Goal: Navigation & Orientation: Find specific page/section

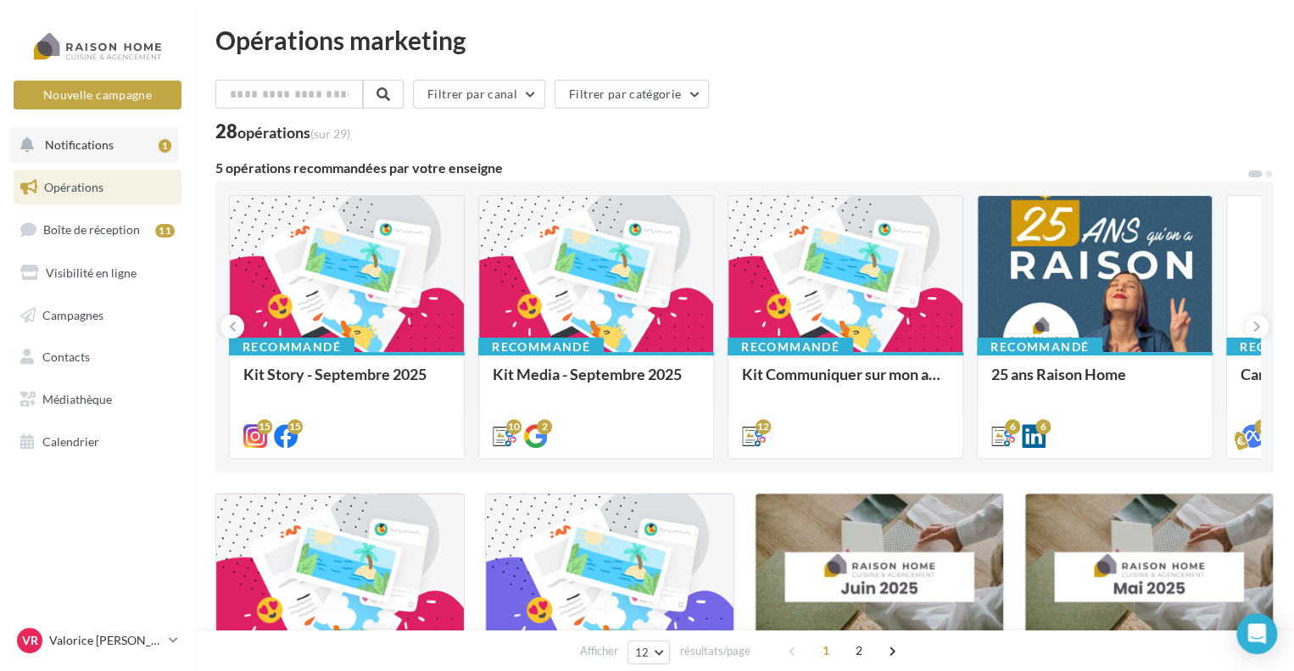
click at [50, 147] on span "Notifications" at bounding box center [79, 144] width 69 height 14
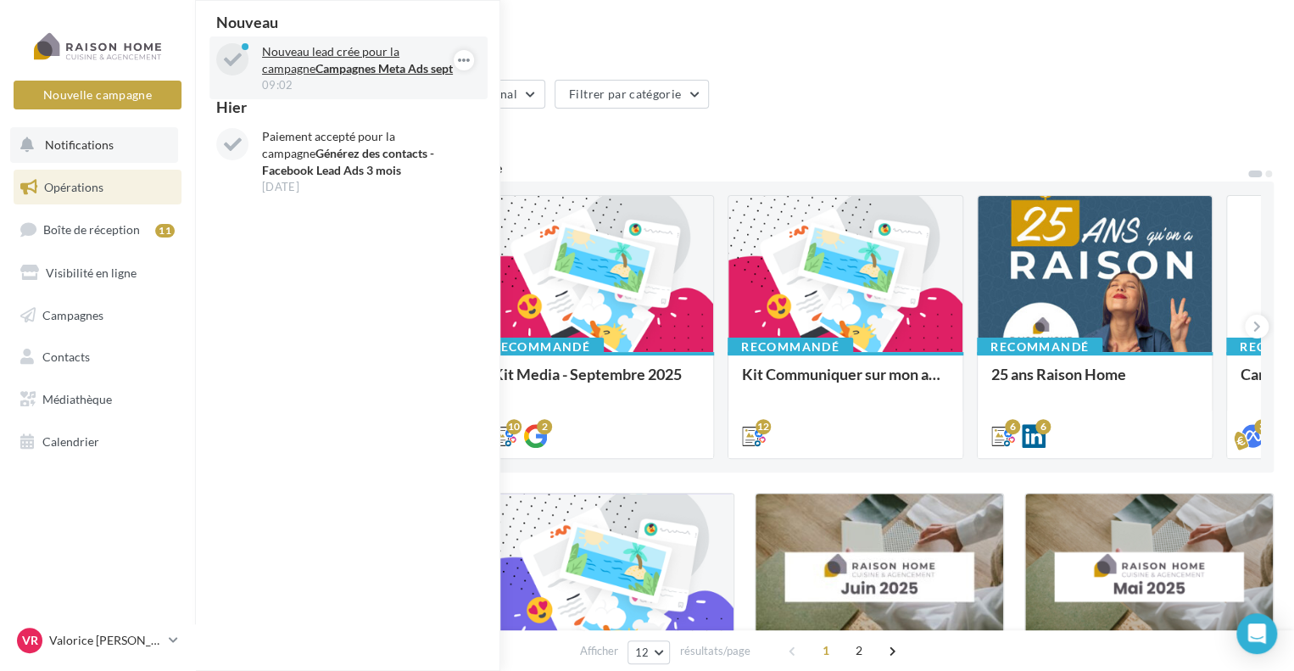
click at [346, 60] on p "Nouveau lead crée pour la campagne Campagnes Meta Ads sept" at bounding box center [360, 60] width 197 height 34
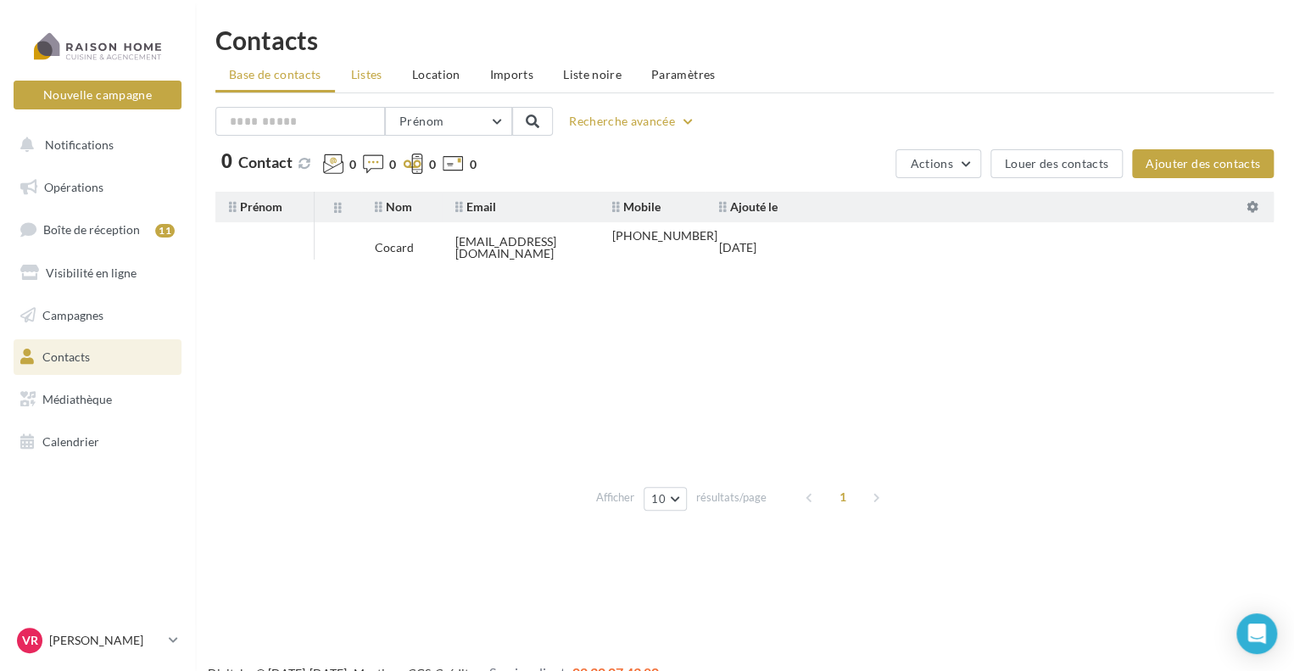
click at [358, 77] on span "Listes" at bounding box center [366, 74] width 31 height 14
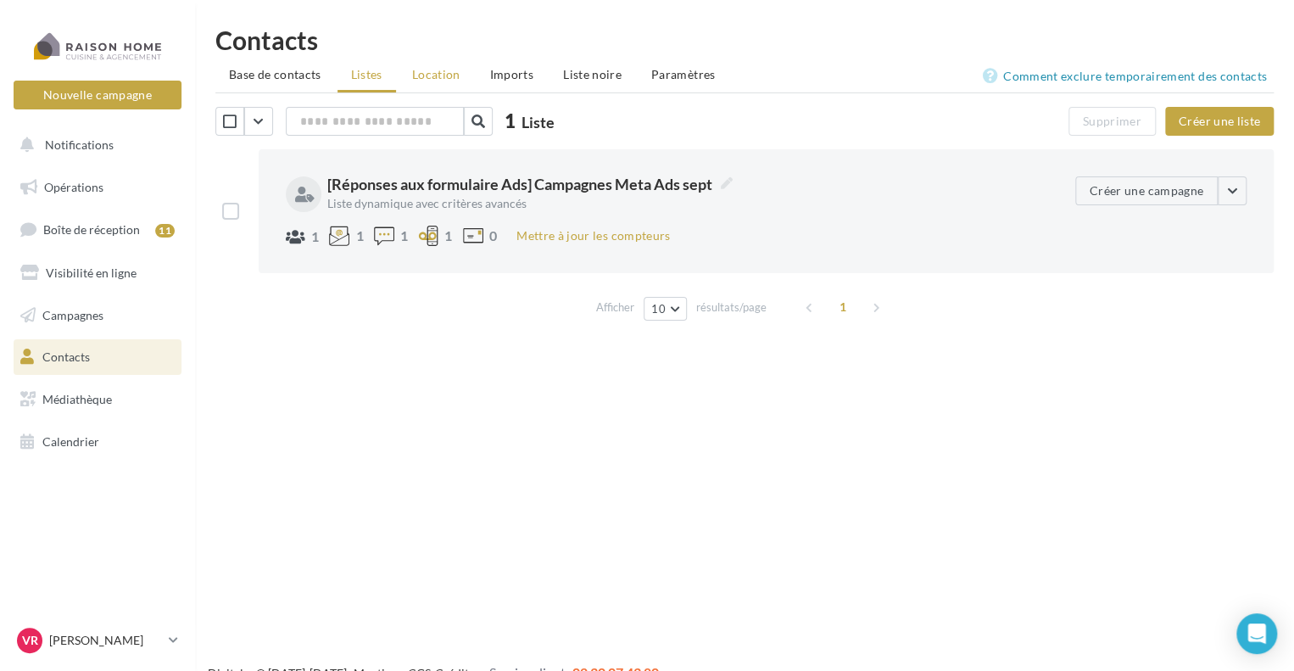
click at [425, 84] on li "Location" at bounding box center [436, 74] width 75 height 31
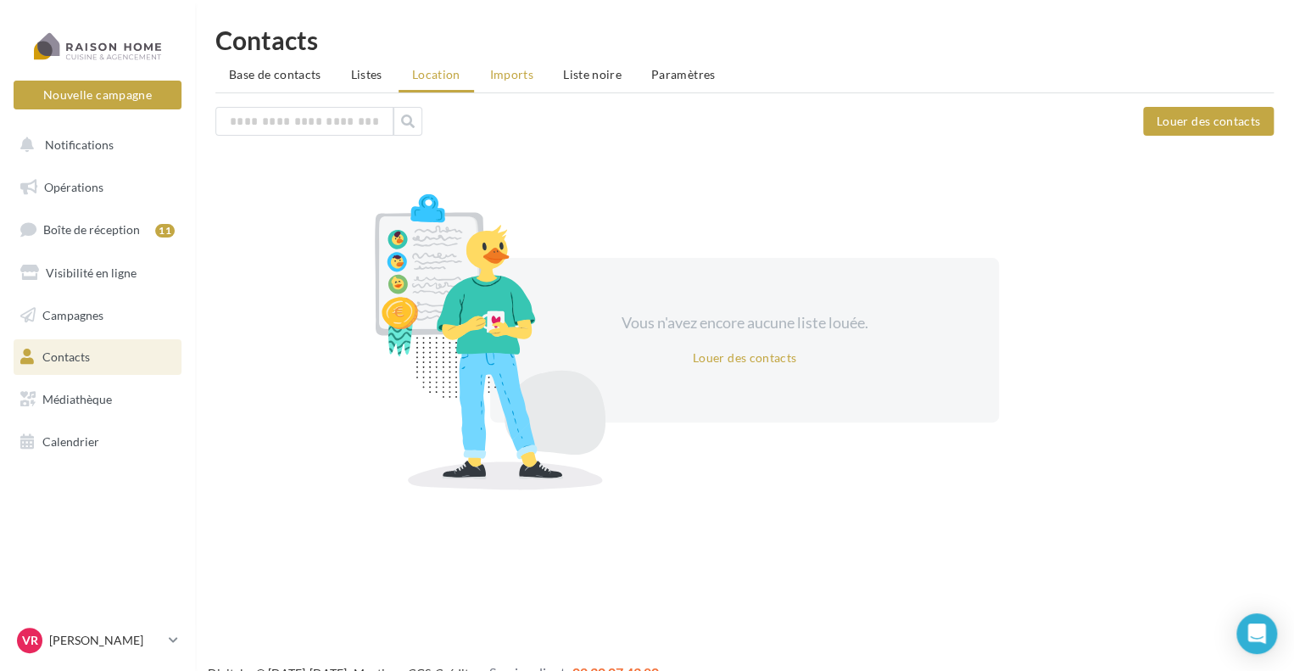
click at [533, 81] on li "Imports" at bounding box center [512, 74] width 70 height 31
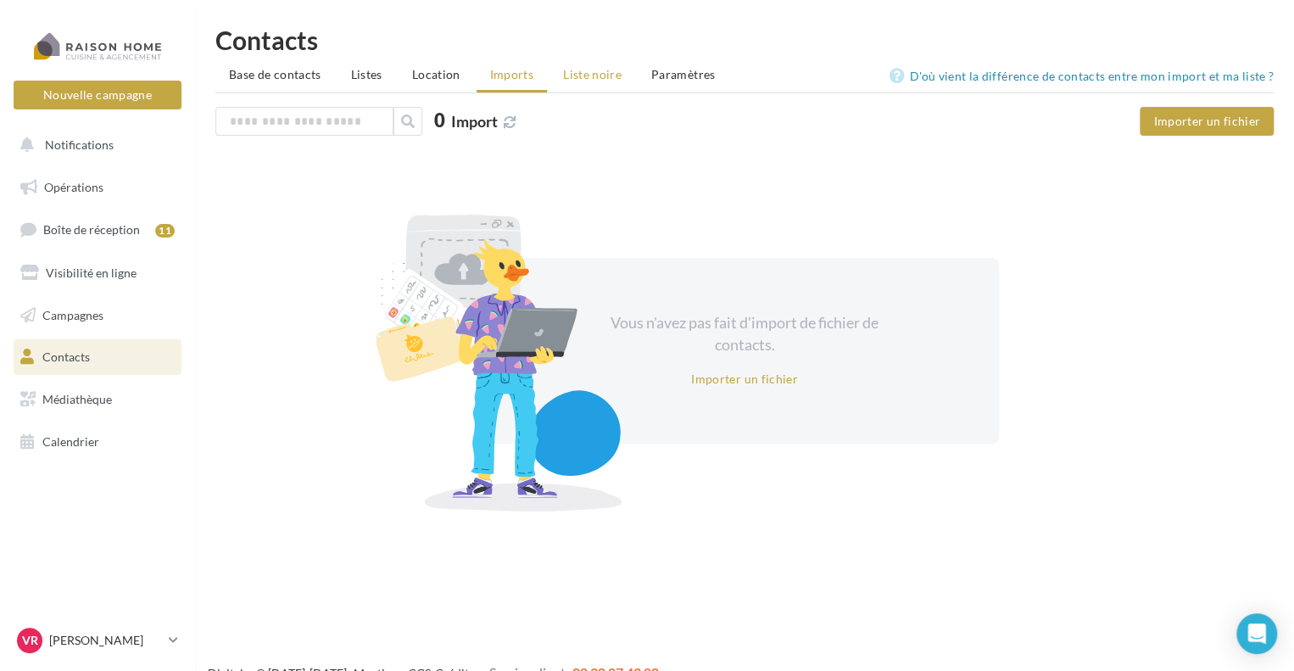
click at [619, 77] on li "Liste noire" at bounding box center [592, 74] width 86 height 31
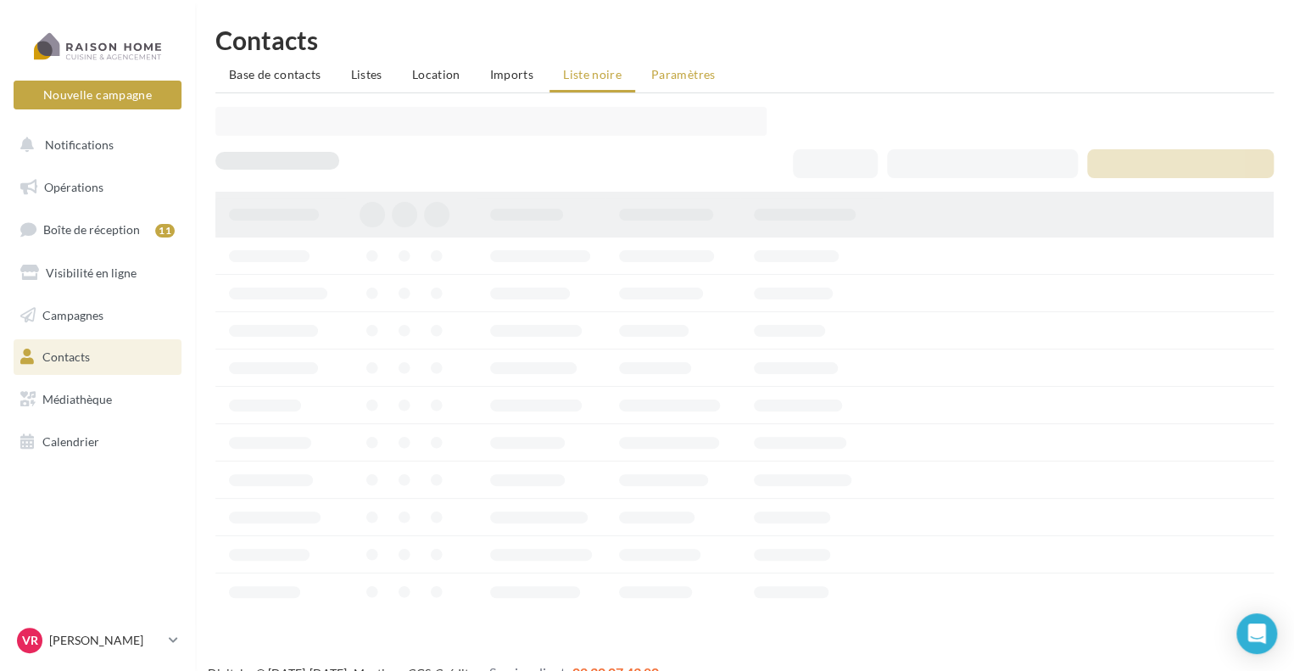
click at [672, 78] on span "Paramètres" at bounding box center [683, 74] width 64 height 14
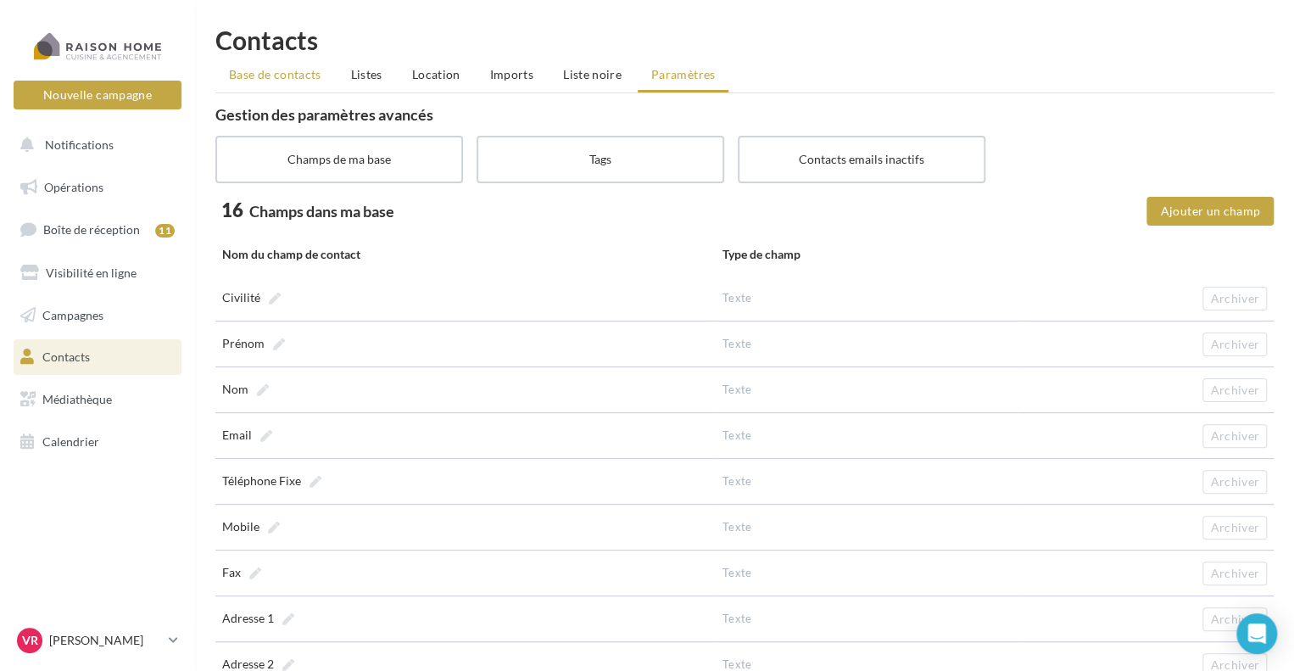
click at [244, 88] on li "Base de contacts" at bounding box center [275, 74] width 120 height 31
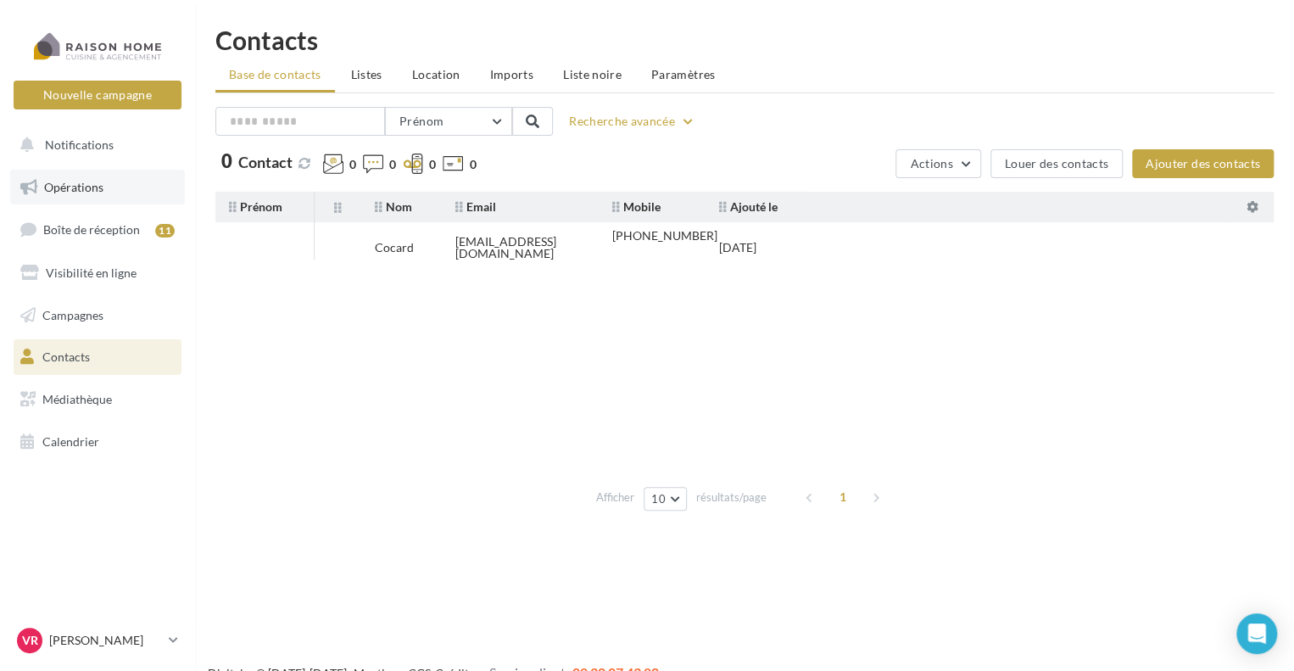
click at [125, 185] on link "Opérations" at bounding box center [97, 188] width 175 height 36
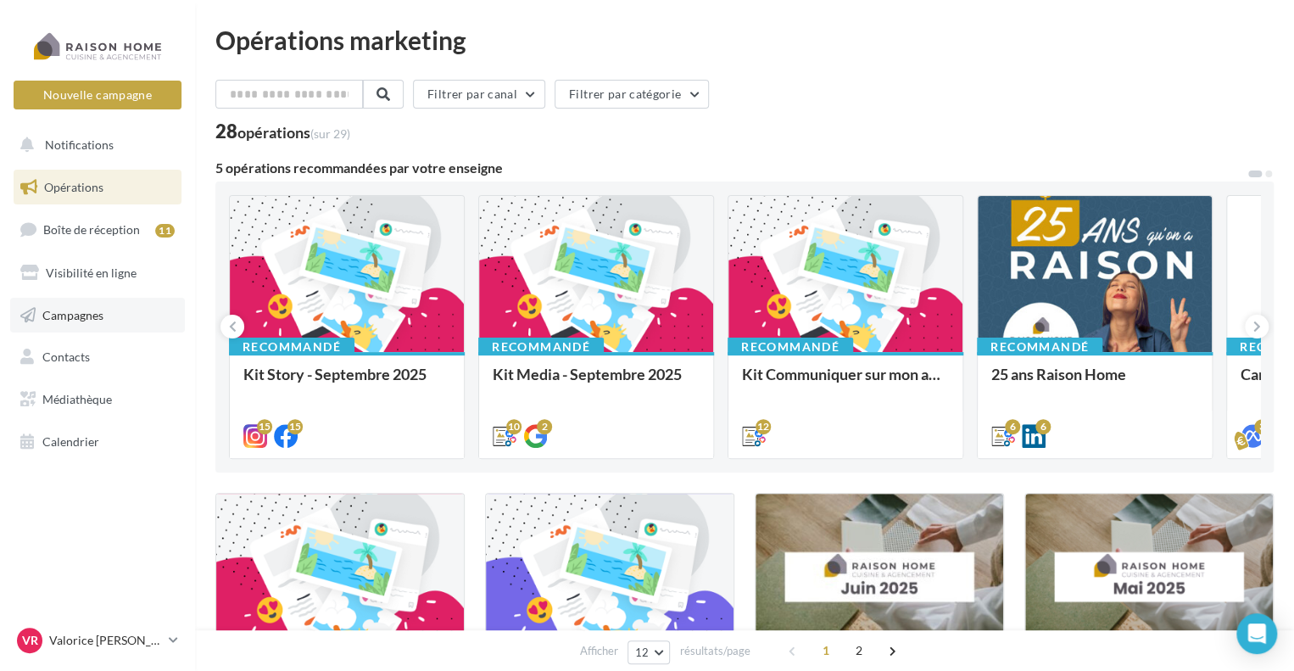
click at [100, 326] on link "Campagnes" at bounding box center [97, 316] width 175 height 36
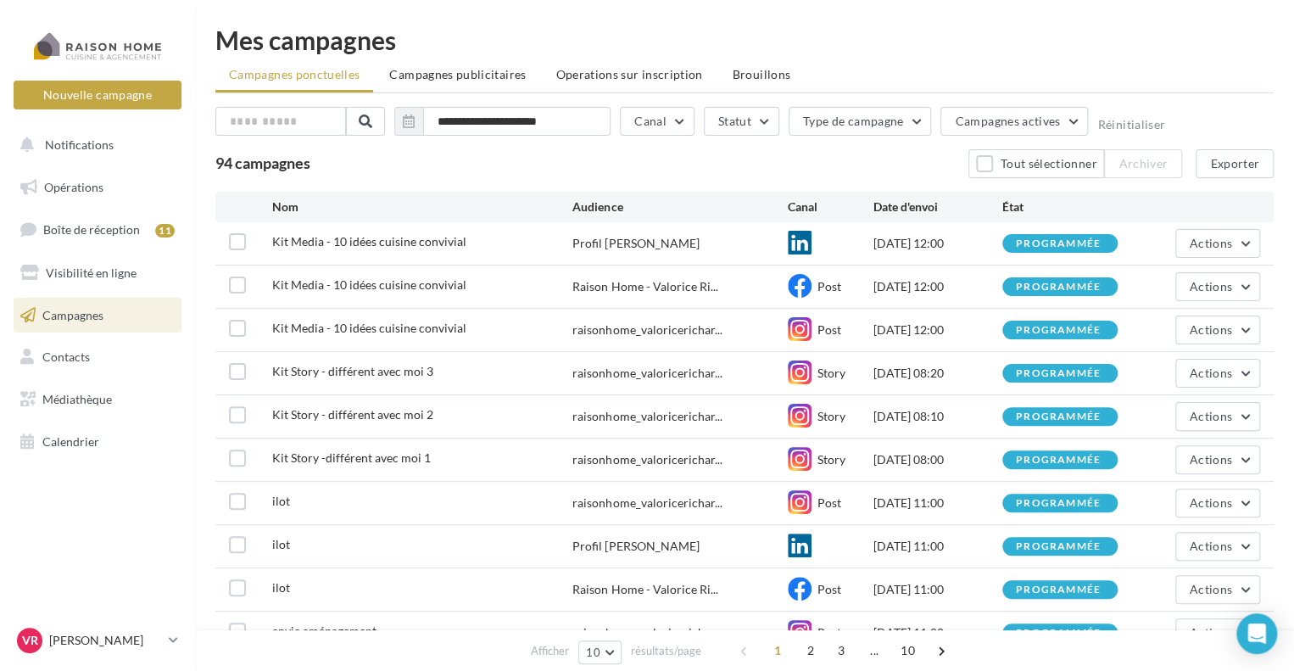
click at [526, 91] on ul "Campagnes ponctuelles Campagnes publicitaires Operations sur inscription Brouil…" at bounding box center [744, 76] width 1058 height 34
click at [520, 77] on span "Campagnes publicitaires" at bounding box center [457, 74] width 137 height 14
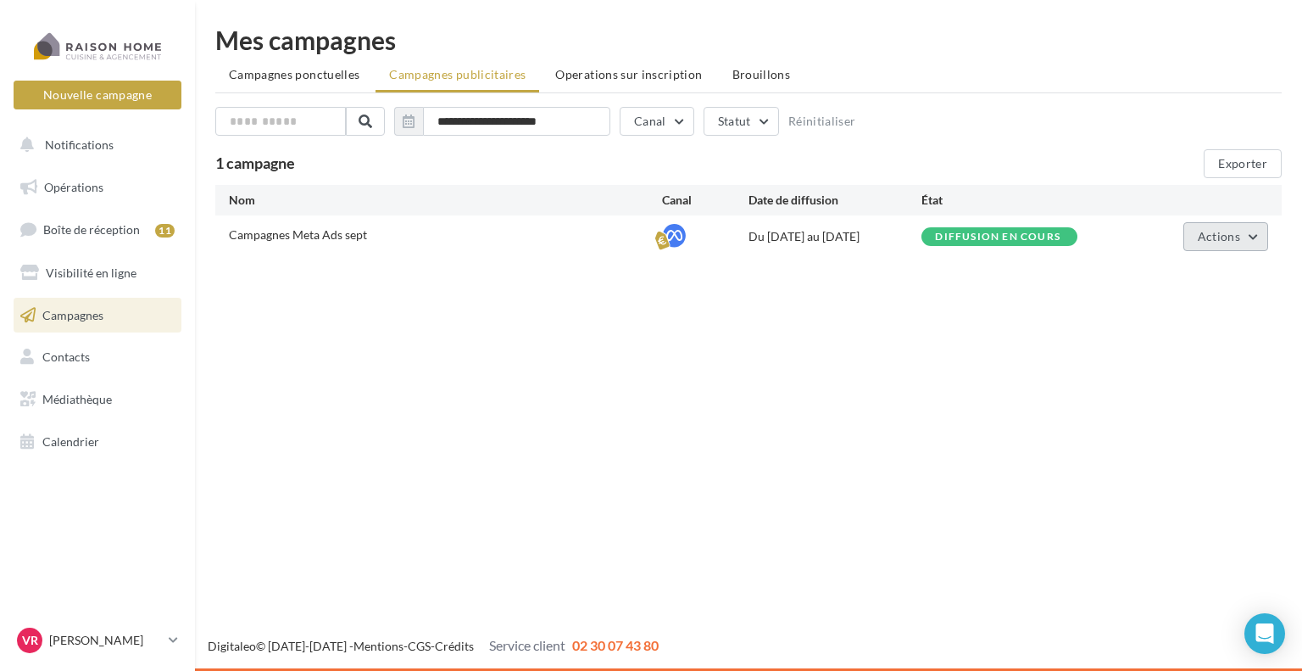
click at [1211, 247] on button "Actions" at bounding box center [1226, 236] width 85 height 29
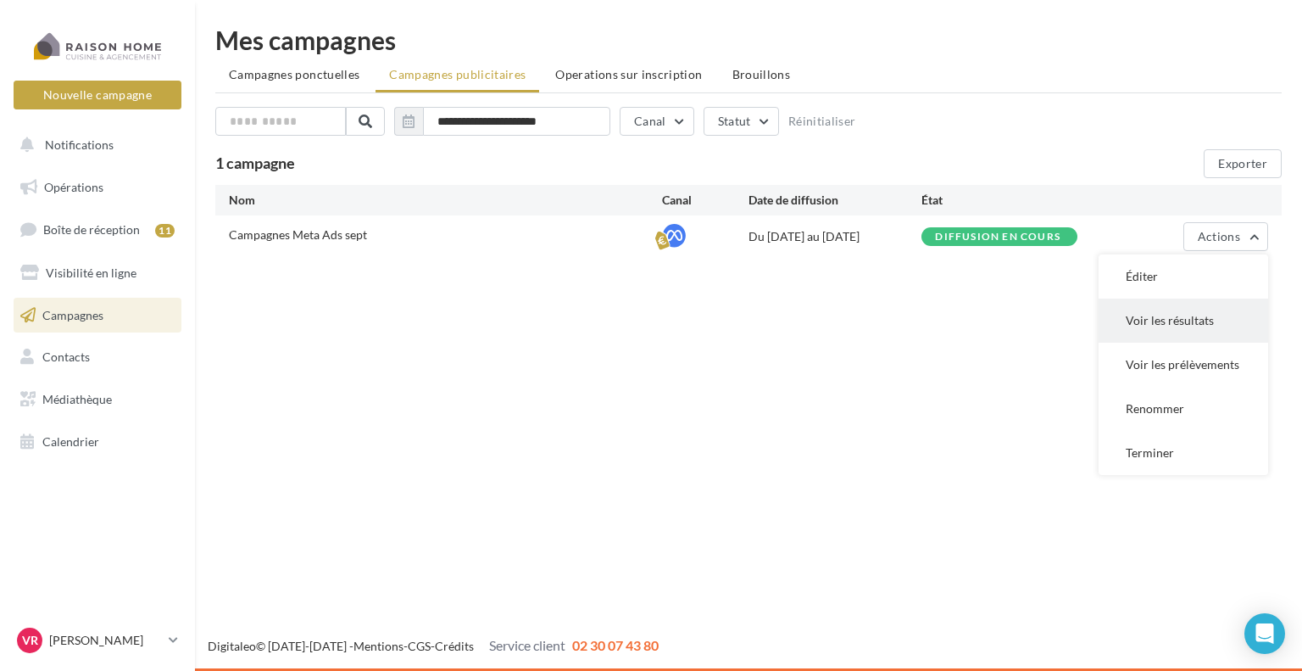
click at [1195, 312] on button "Voir les résultats" at bounding box center [1184, 320] width 170 height 44
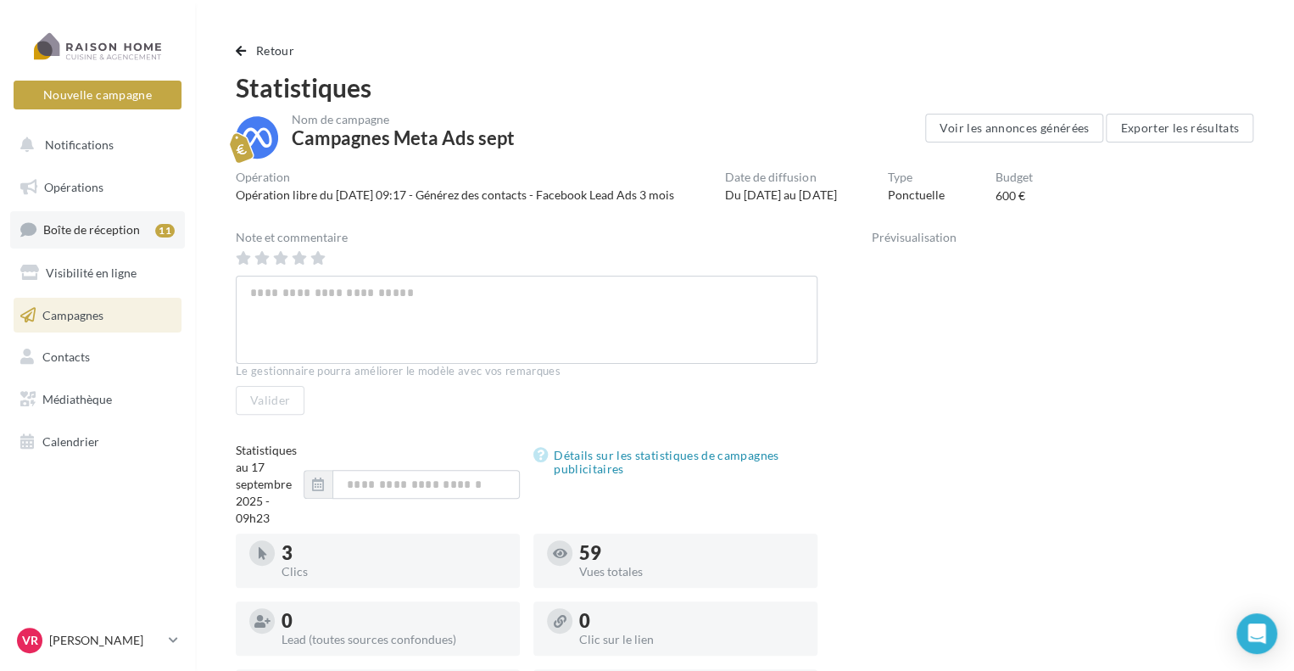
click at [123, 216] on link "Boîte de réception 11" at bounding box center [97, 229] width 175 height 36
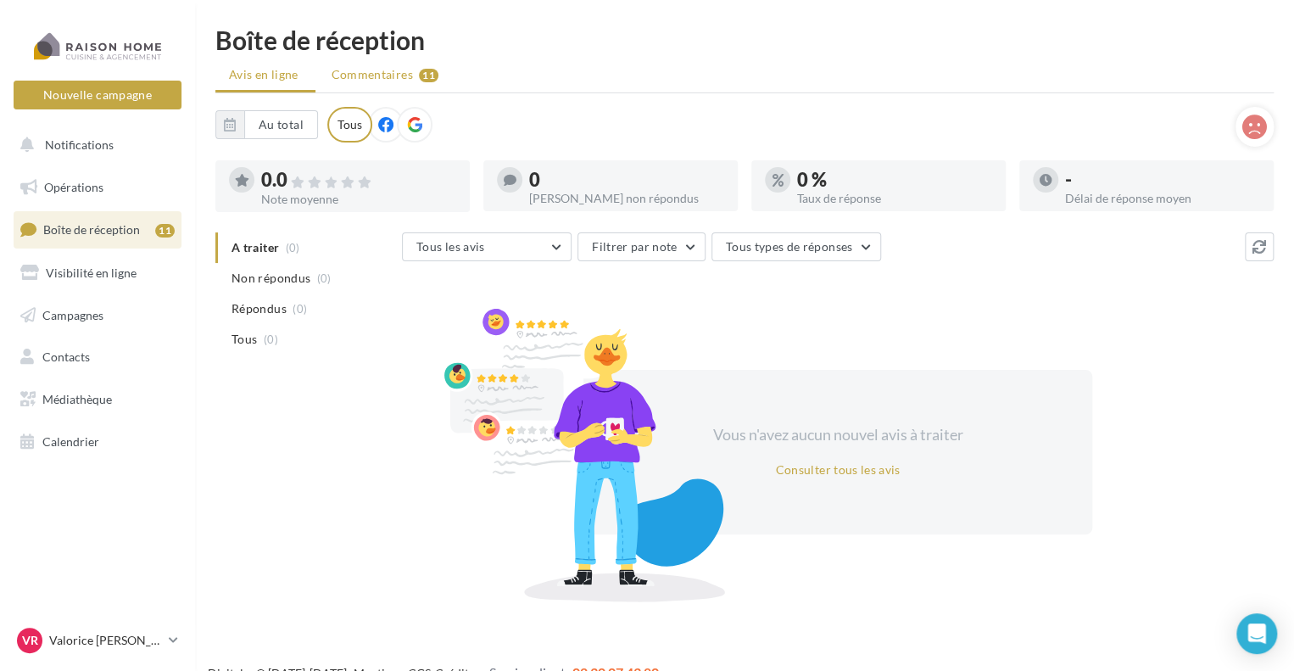
click at [392, 76] on span "Commentaires" at bounding box center [372, 74] width 81 height 17
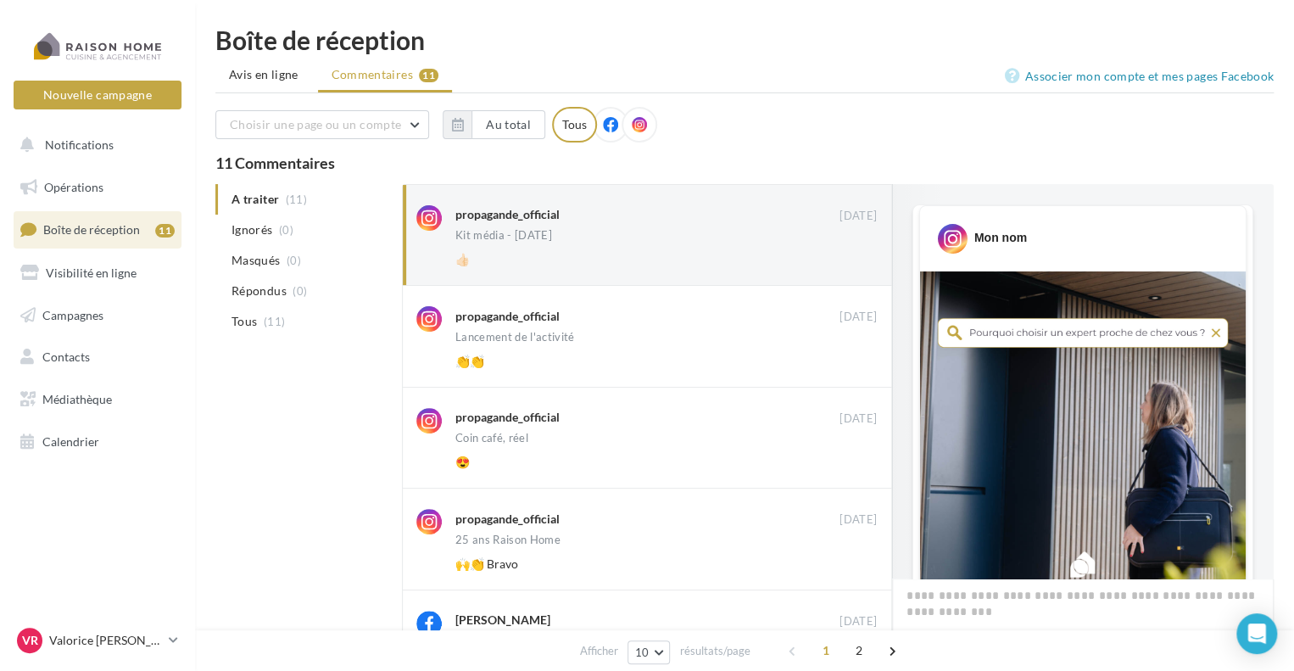
scroll to position [739, 0]
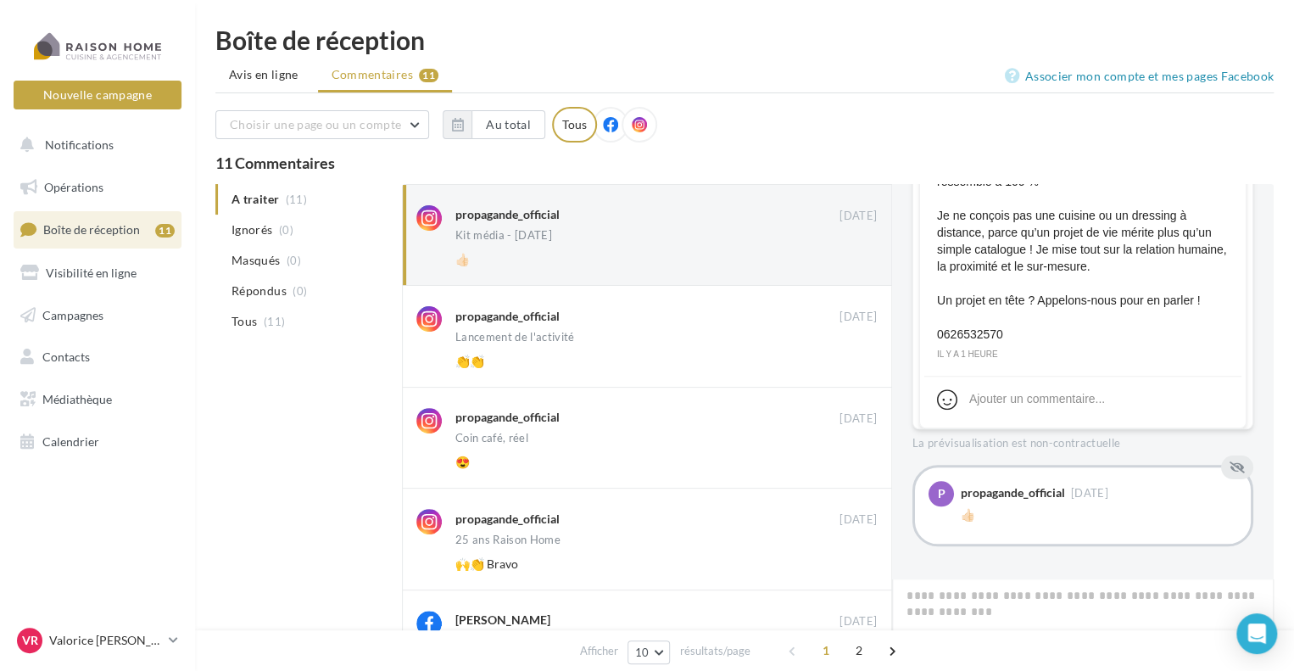
click at [282, 203] on ul "A traiter (11) Ignorés (0) [GEOGRAPHIC_DATA] (0) Répondus (0) Tous (11)" at bounding box center [305, 260] width 180 height 153
click at [253, 74] on span "Avis en ligne" at bounding box center [264, 74] width 70 height 17
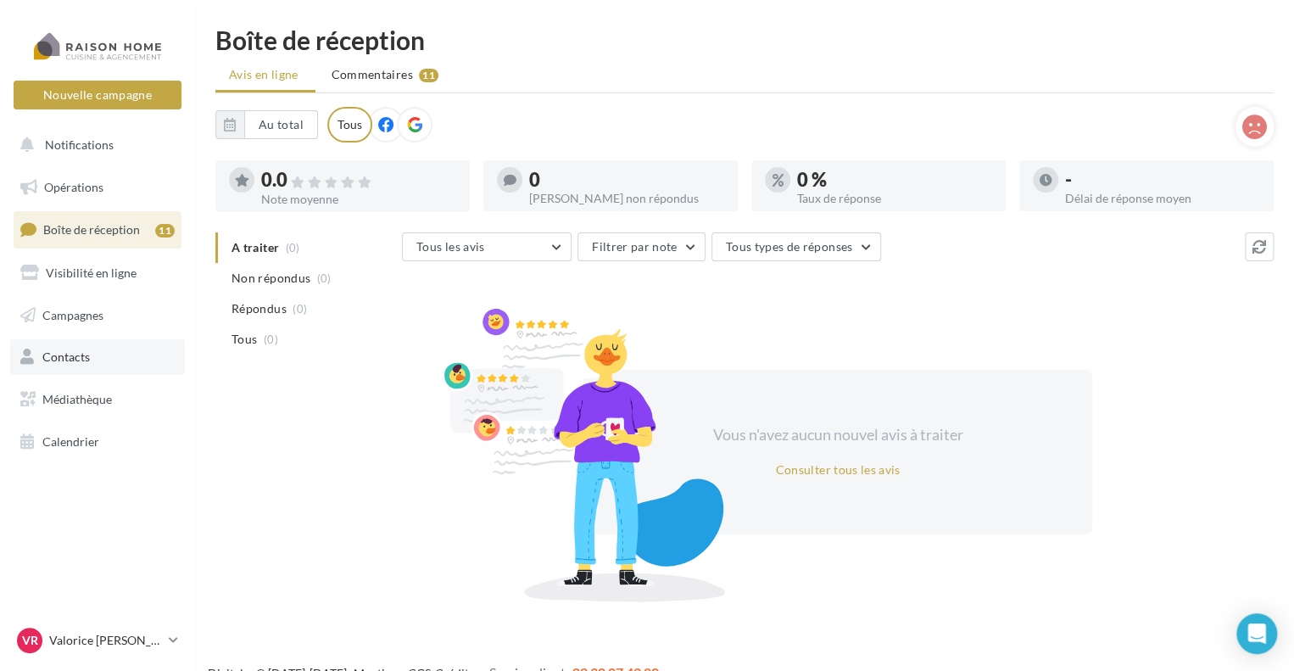
click at [81, 354] on span "Contacts" at bounding box center [65, 356] width 47 height 14
